Goal: Task Accomplishment & Management: Manage account settings

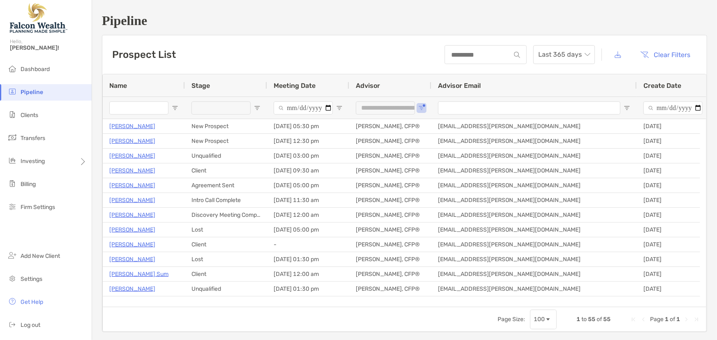
click at [159, 104] on input "Name Filter Input" at bounding box center [138, 107] width 59 height 13
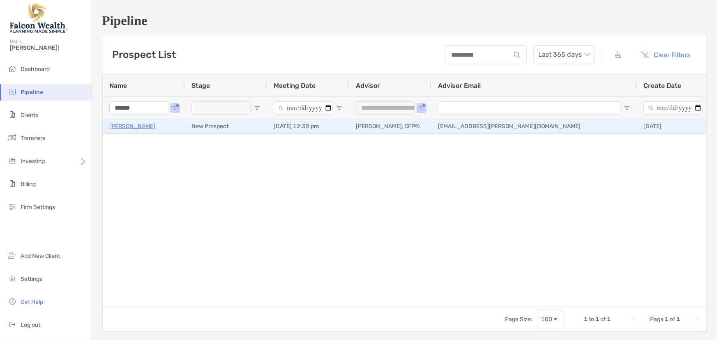
type input "******"
click at [131, 123] on p "[PERSON_NAME]" at bounding box center [132, 126] width 46 height 10
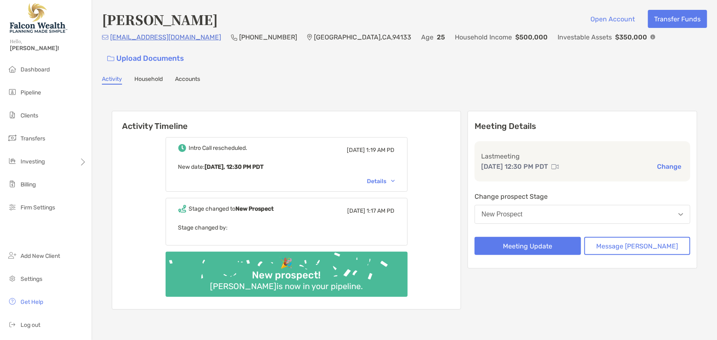
click at [388, 181] on div "Details" at bounding box center [381, 181] width 28 height 7
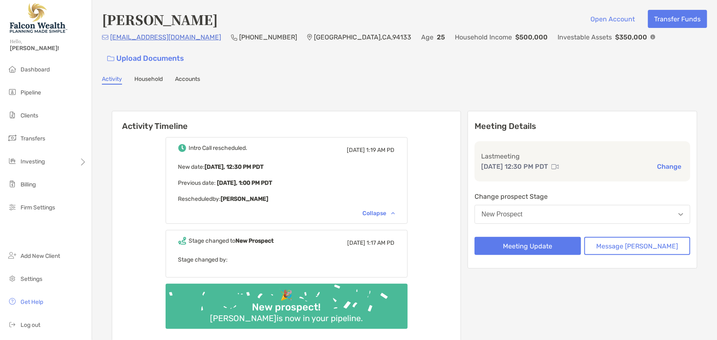
click at [388, 214] on div "Collapse" at bounding box center [379, 213] width 32 height 7
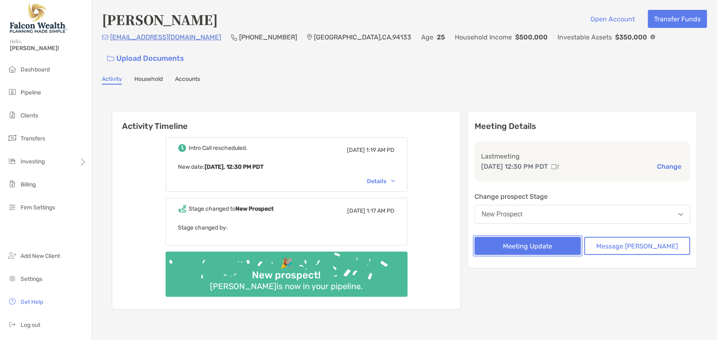
click at [519, 244] on button "Meeting Update" at bounding box center [527, 246] width 106 height 18
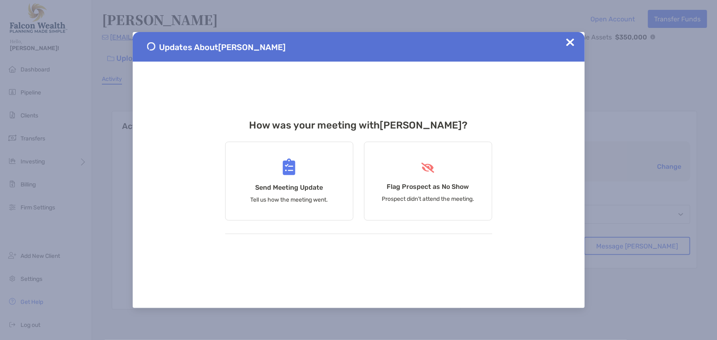
click at [572, 37] on div "Updates About Robert Harding" at bounding box center [359, 47] width 452 height 30
click at [571, 41] on img at bounding box center [570, 42] width 8 height 8
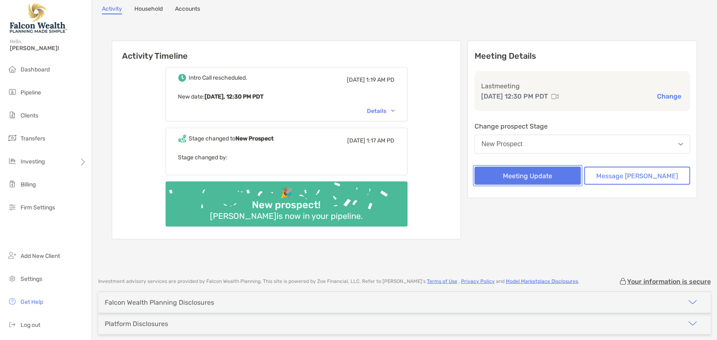
scroll to position [74, 0]
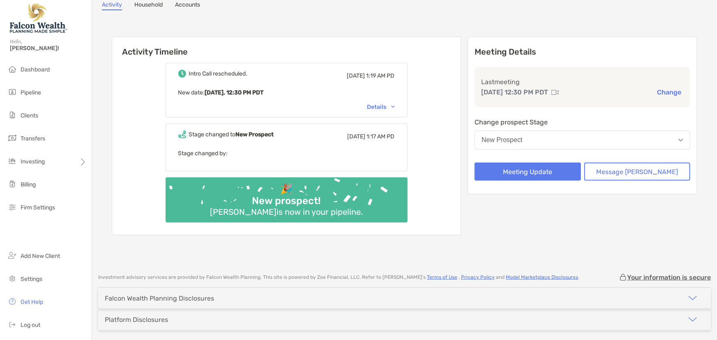
click at [522, 136] on div "New Prospect" at bounding box center [501, 139] width 41 height 7
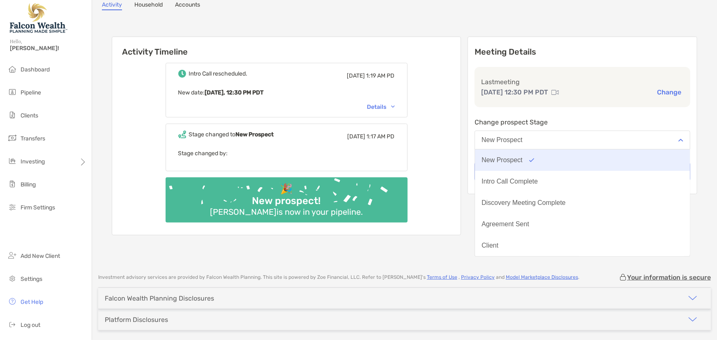
click at [522, 161] on div "New Prospect" at bounding box center [501, 159] width 41 height 7
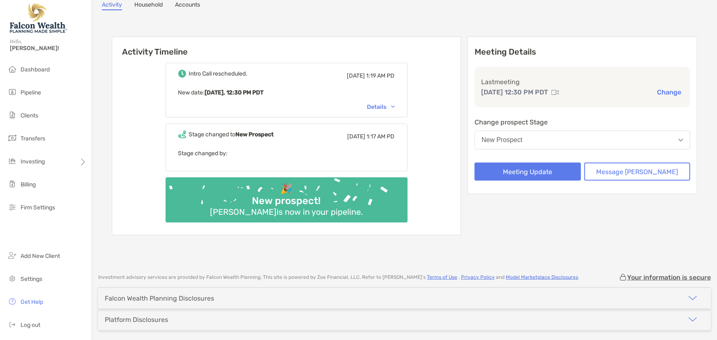
click at [460, 161] on div "Intro Call rescheduled. Wed, Oct 8 1:19 AM PD New date : Today, 12:30 PM PDT De…" at bounding box center [286, 146] width 348 height 178
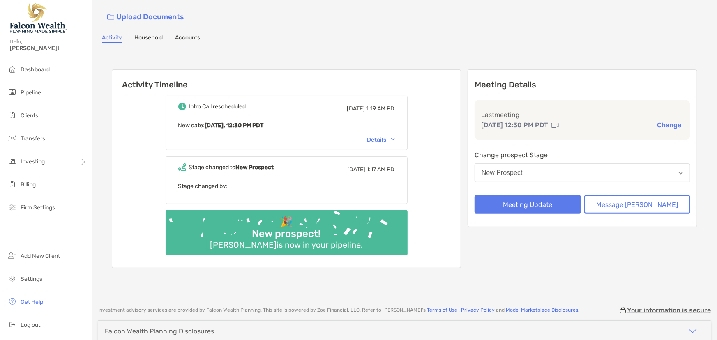
scroll to position [0, 0]
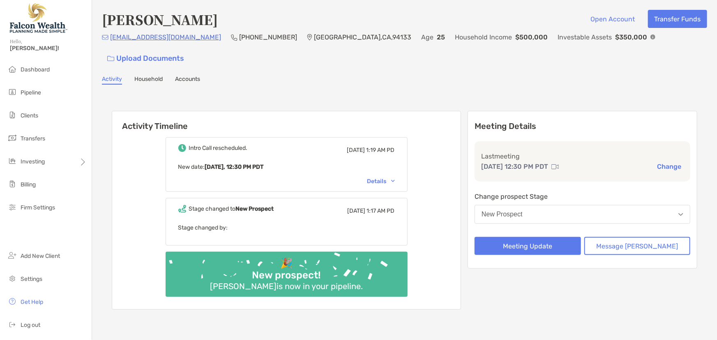
click at [540, 218] on button "New Prospect" at bounding box center [582, 214] width 216 height 19
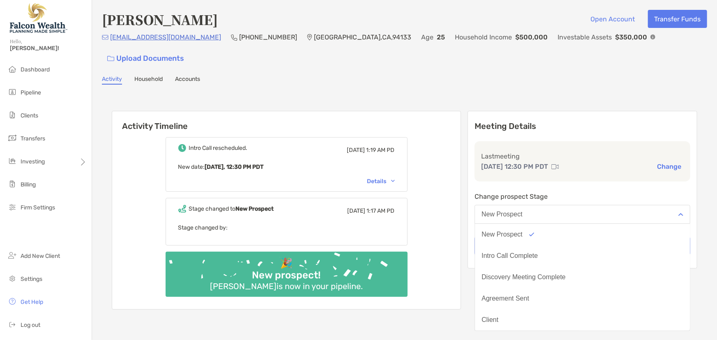
click at [488, 218] on div "Activity Timeline Intro Call rescheduled. Wed, Oct 8 1:19 AM PD New date : Toda…" at bounding box center [404, 211] width 585 height 217
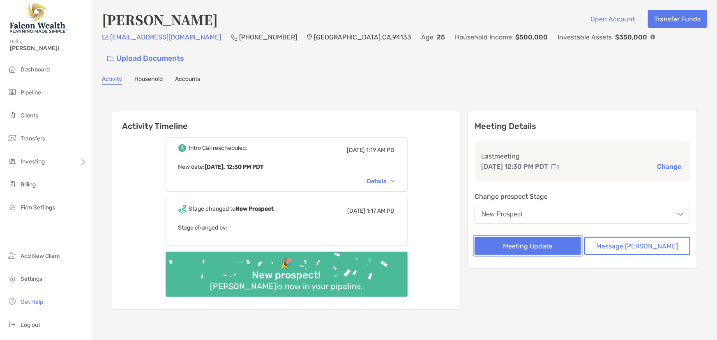
click at [531, 246] on button "Meeting Update" at bounding box center [527, 246] width 106 height 18
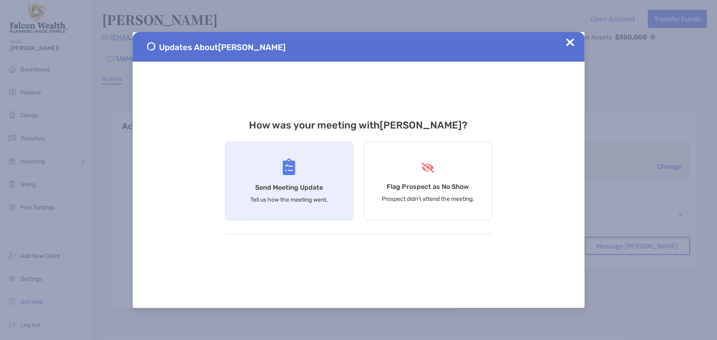
click at [313, 193] on div "Send Meeting Update Tell us how the meeting went." at bounding box center [289, 181] width 128 height 79
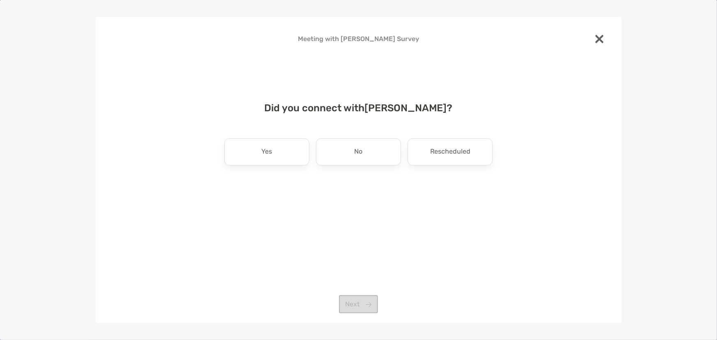
click at [592, 34] on div at bounding box center [599, 40] width 18 height 20
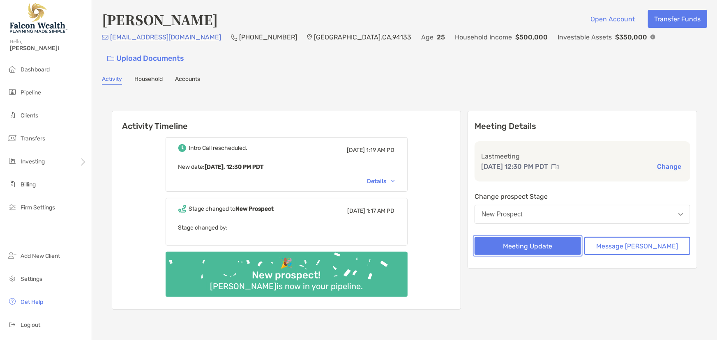
click at [559, 252] on button "Meeting Update" at bounding box center [527, 246] width 106 height 18
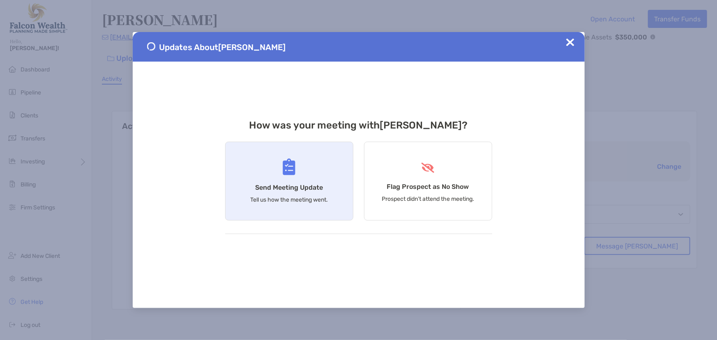
click at [294, 173] on img at bounding box center [289, 167] width 13 height 17
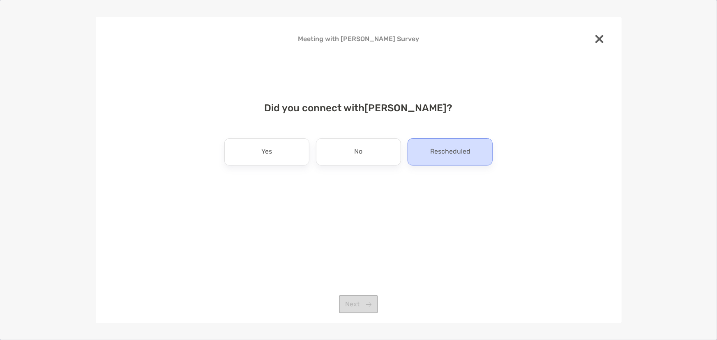
click at [462, 152] on p "Rescheduled" at bounding box center [450, 151] width 40 height 13
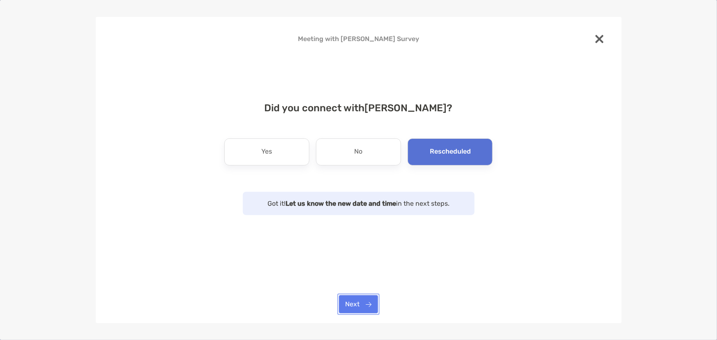
click at [355, 308] on button "Next" at bounding box center [358, 304] width 39 height 18
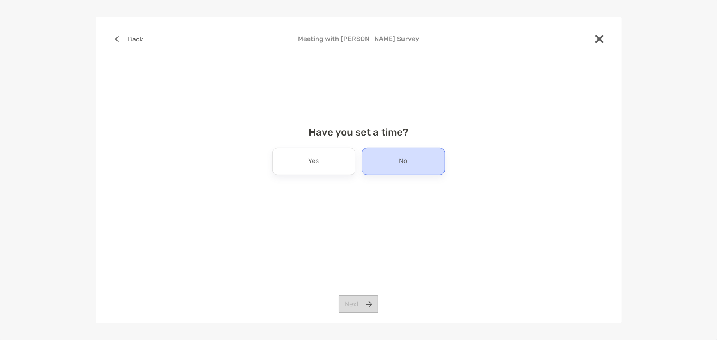
click at [387, 164] on div "No" at bounding box center [403, 161] width 83 height 27
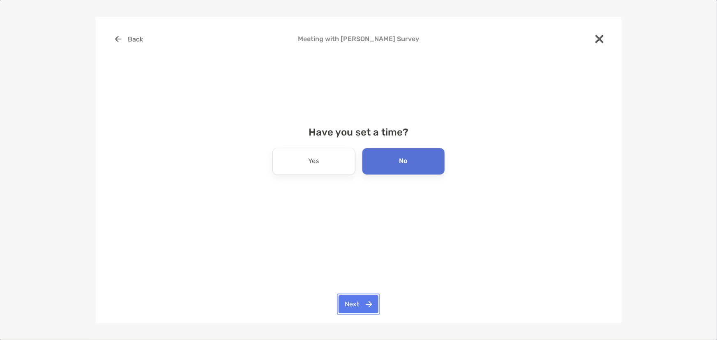
click at [358, 302] on button "Next" at bounding box center [358, 304] width 40 height 18
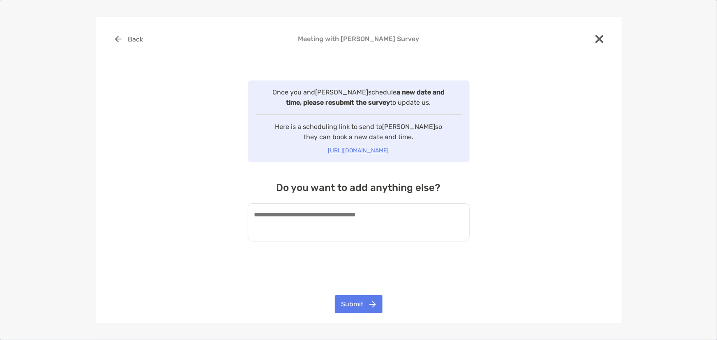
click at [331, 225] on textarea at bounding box center [359, 222] width 222 height 38
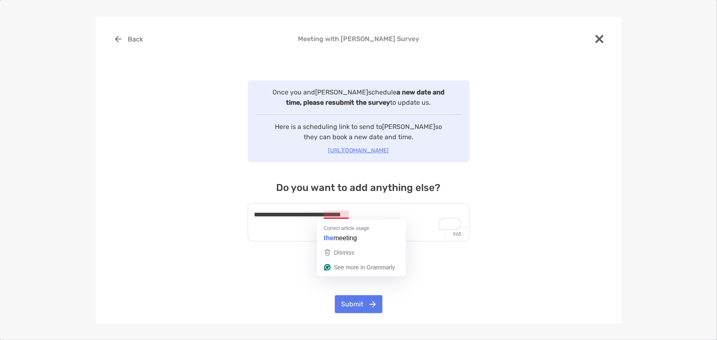
click at [326, 214] on textarea "**********" at bounding box center [359, 222] width 222 height 38
drag, startPoint x: 325, startPoint y: 218, endPoint x: 406, endPoint y: 222, distance: 81.0
click at [407, 228] on textarea "**********" at bounding box center [359, 222] width 222 height 38
click at [326, 214] on textarea "**********" at bounding box center [359, 222] width 222 height 38
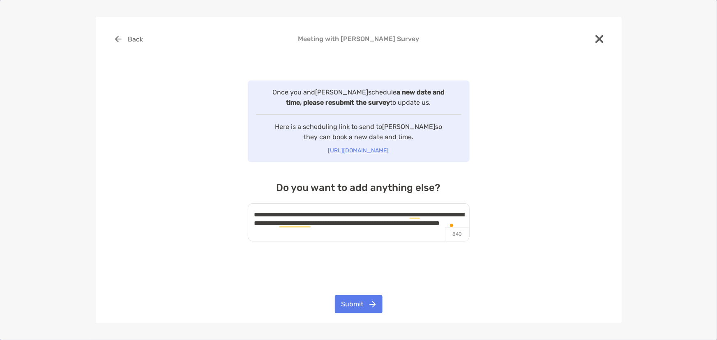
click at [384, 230] on textarea "**********" at bounding box center [359, 222] width 222 height 38
type textarea "**********"
click at [356, 310] on button "Submit" at bounding box center [359, 304] width 48 height 18
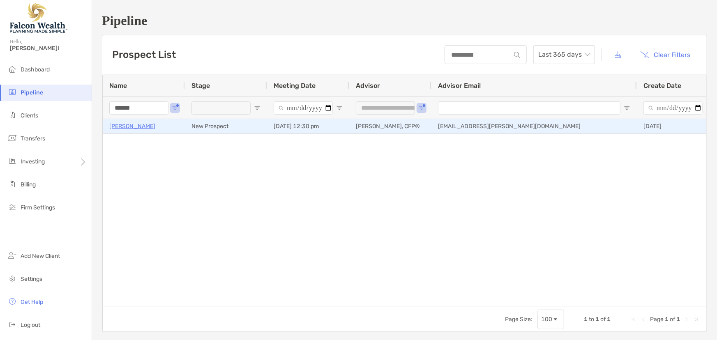
click at [141, 126] on p "[PERSON_NAME]" at bounding box center [132, 126] width 46 height 10
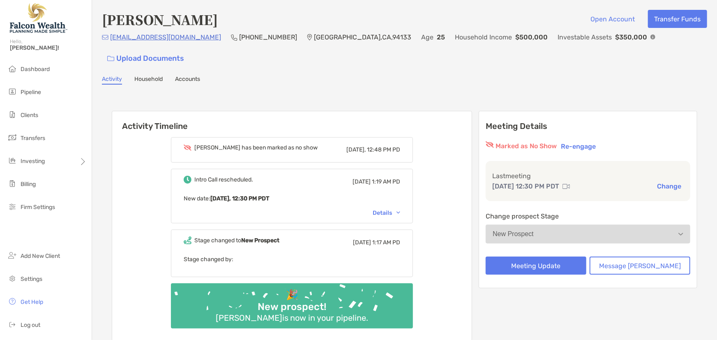
click at [396, 214] on div "Details" at bounding box center [386, 212] width 28 height 7
